Goal: Check status: Check status

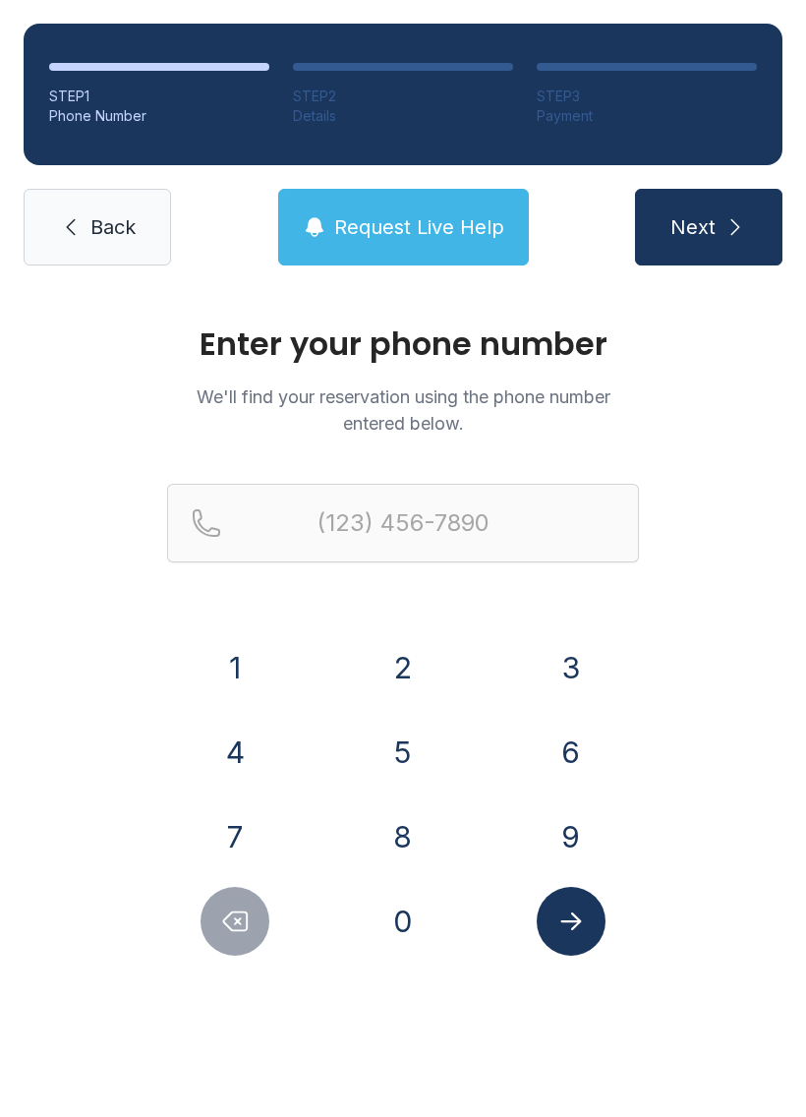
click at [225, 826] on button "7" at bounding box center [235, 836] width 69 height 69
click at [417, 841] on button "8" at bounding box center [403, 836] width 69 height 69
click at [245, 925] on icon "Delete number" at bounding box center [234, 920] width 29 height 29
type input "(7"
click at [244, 925] on icon "Delete number" at bounding box center [234, 920] width 29 height 29
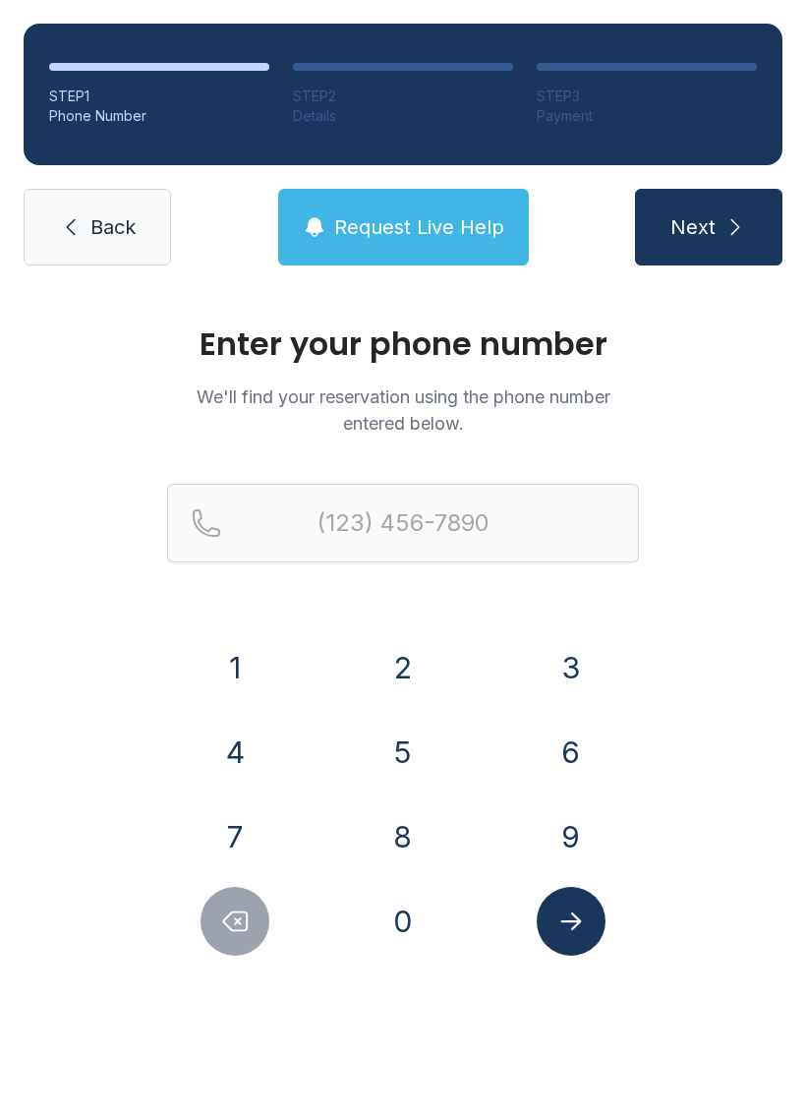
click at [405, 836] on button "8" at bounding box center [403, 836] width 69 height 69
click at [229, 657] on button "1" at bounding box center [235, 667] width 69 height 69
click at [576, 648] on button "3" at bounding box center [571, 667] width 69 height 69
click at [558, 765] on button "6" at bounding box center [571, 752] width 69 height 69
click at [405, 919] on button "0" at bounding box center [403, 921] width 69 height 69
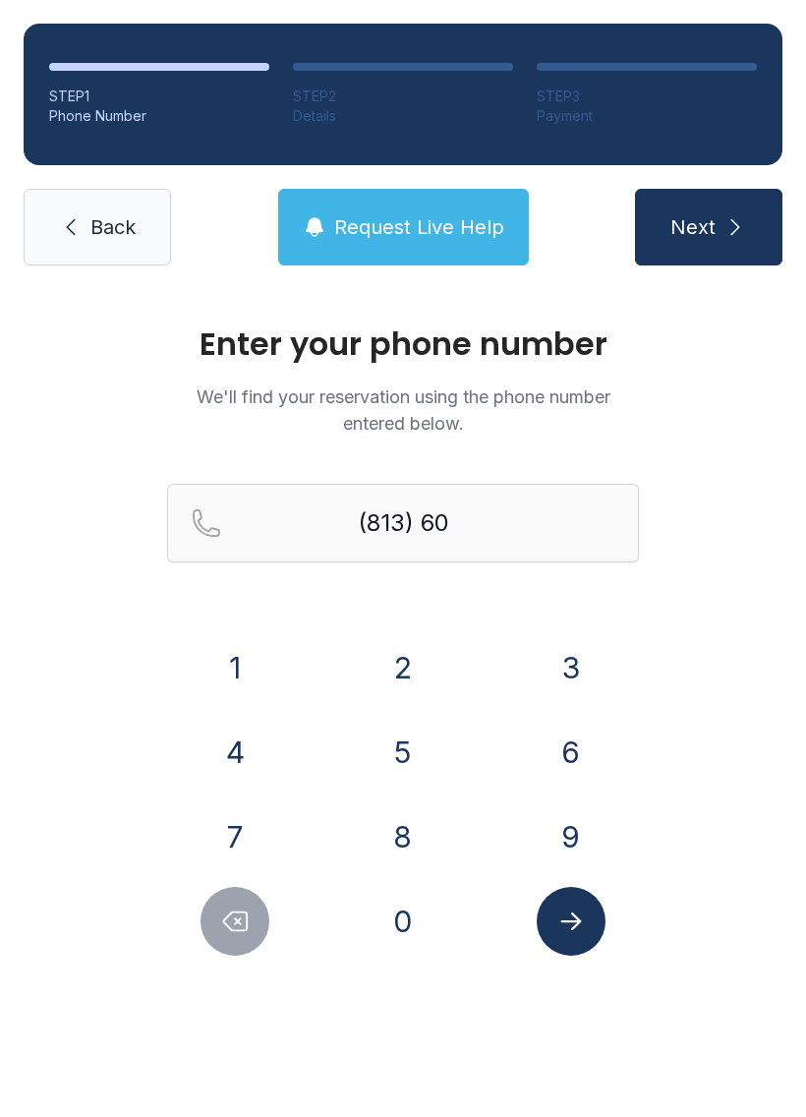
click at [586, 740] on button "6" at bounding box center [571, 752] width 69 height 69
click at [588, 657] on button "3" at bounding box center [571, 667] width 69 height 69
click at [237, 931] on icon "Delete number" at bounding box center [236, 921] width 24 height 19
click at [397, 952] on button "0" at bounding box center [403, 921] width 69 height 69
click at [599, 664] on button "3" at bounding box center [571, 667] width 69 height 69
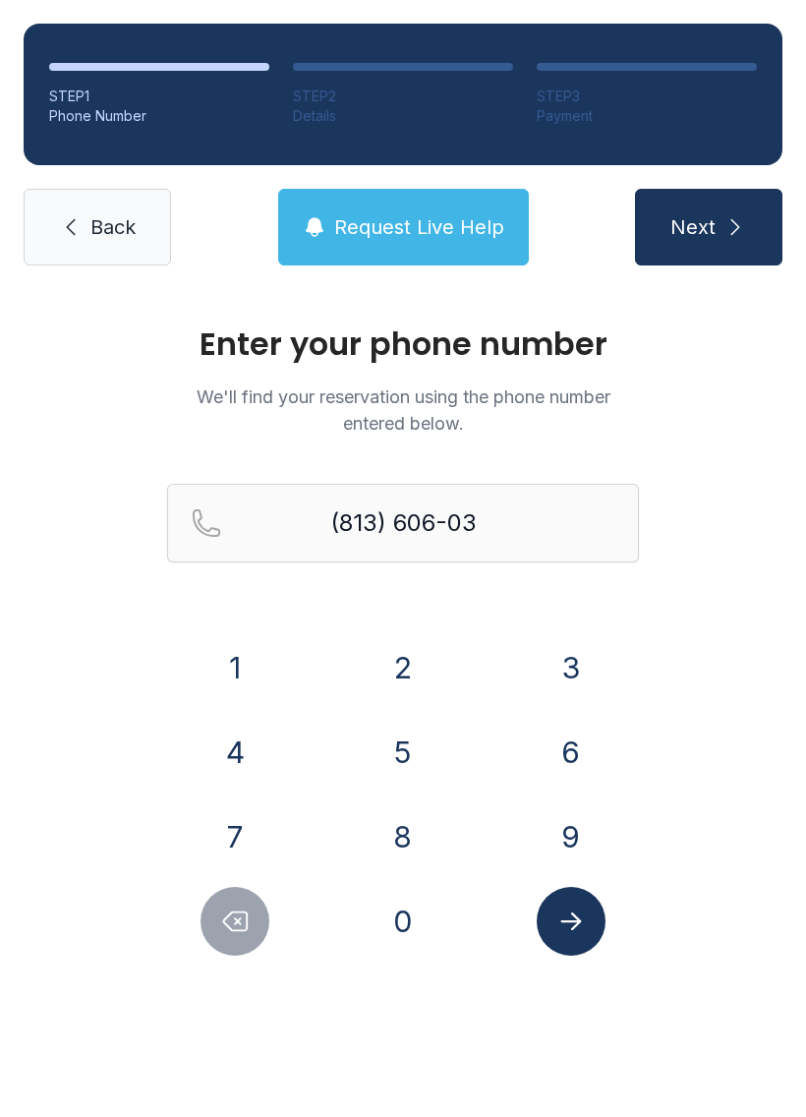
click at [402, 840] on button "8" at bounding box center [403, 836] width 69 height 69
click at [567, 738] on button "6" at bounding box center [571, 752] width 69 height 69
type input "[PHONE_NUMBER]"
click at [579, 952] on button "Submit lookup form" at bounding box center [571, 921] width 69 height 69
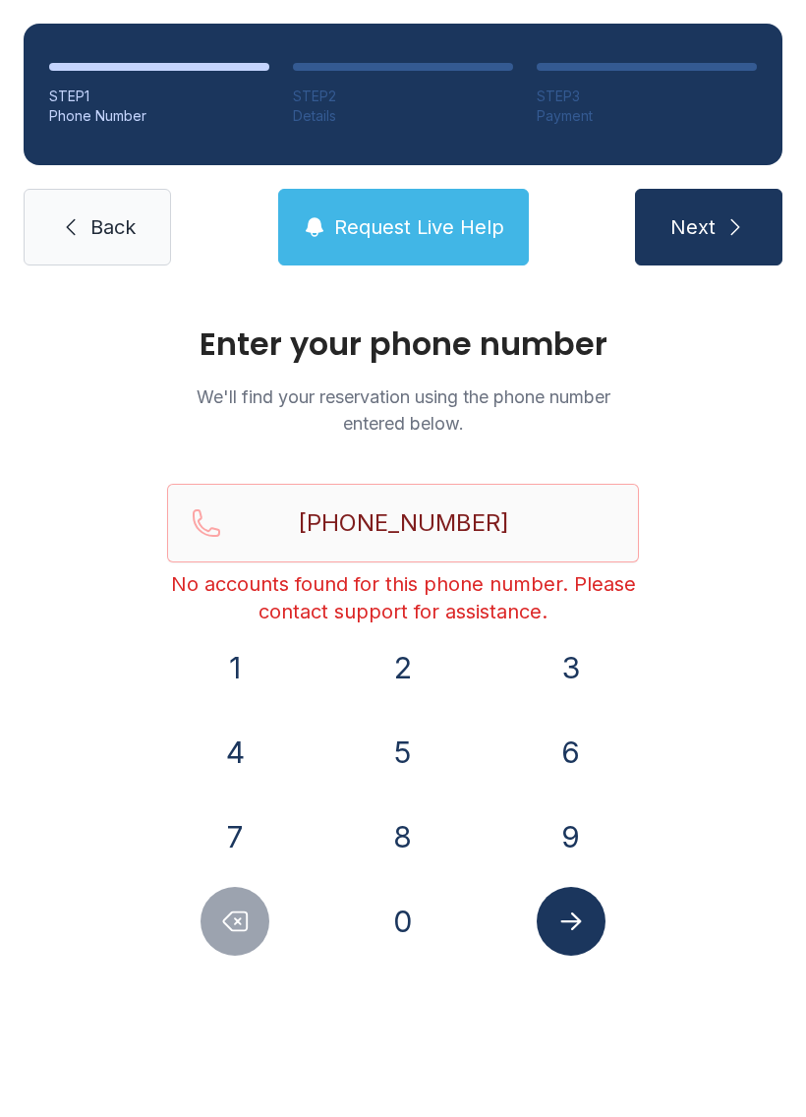
click at [462, 204] on button "Request Live Help" at bounding box center [403, 227] width 251 height 77
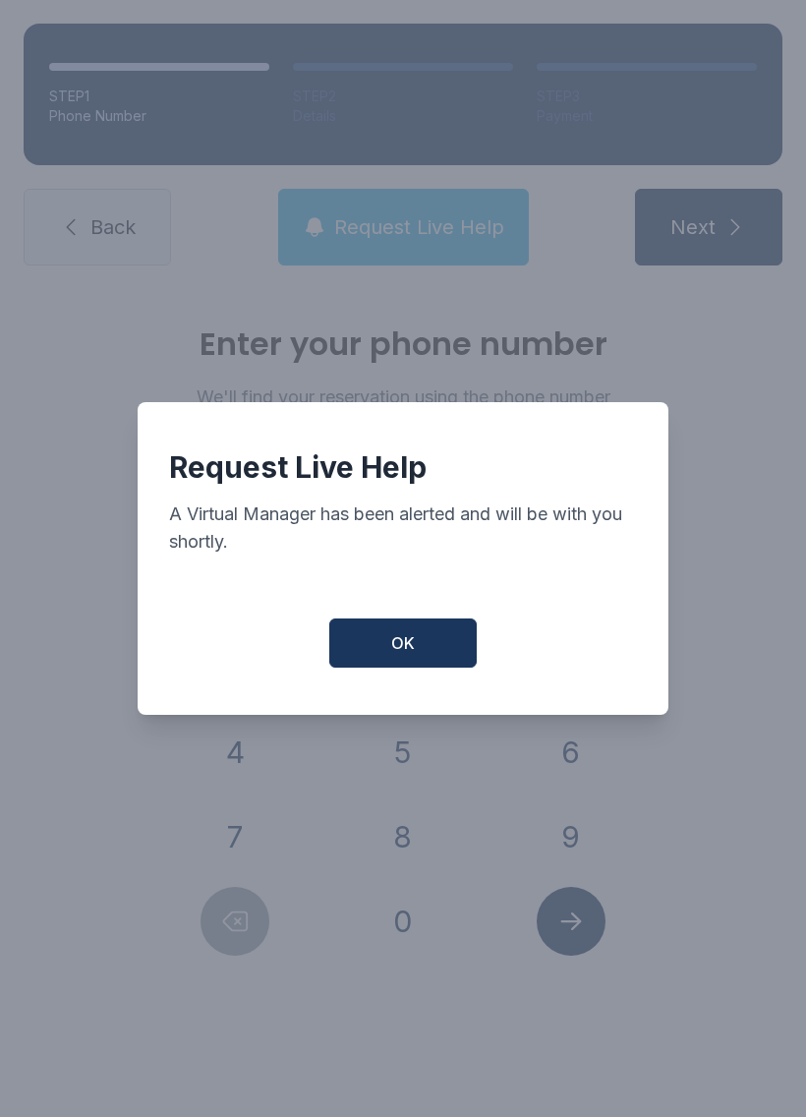
click at [462, 643] on button "OK" at bounding box center [402, 642] width 147 height 49
